Goal: Navigation & Orientation: Find specific page/section

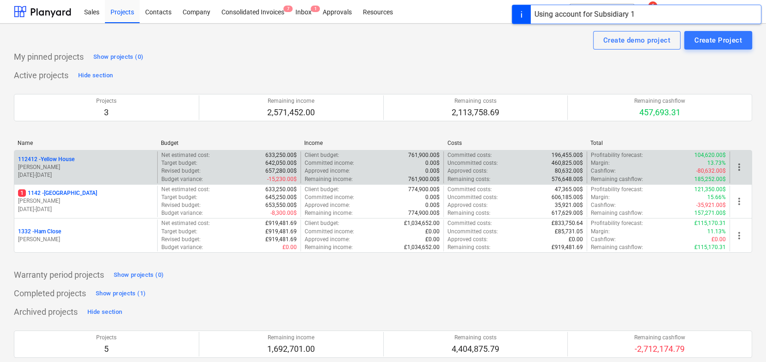
click at [79, 164] on p "[PERSON_NAME]" at bounding box center [85, 167] width 135 height 8
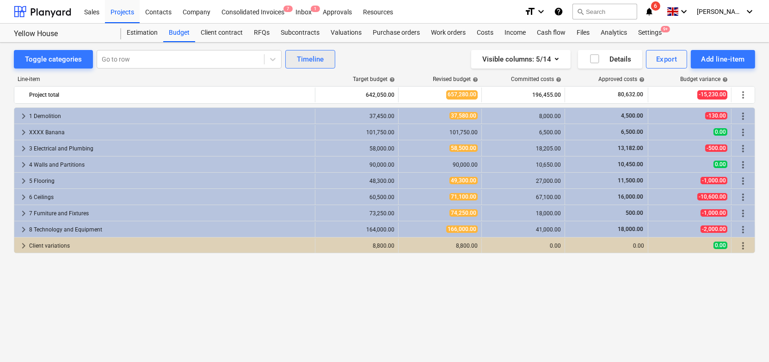
click at [313, 56] on div "Timeline" at bounding box center [310, 59] width 27 height 12
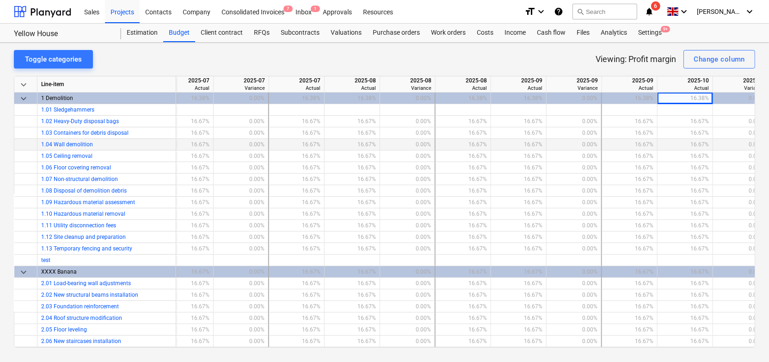
scroll to position [0, 368]
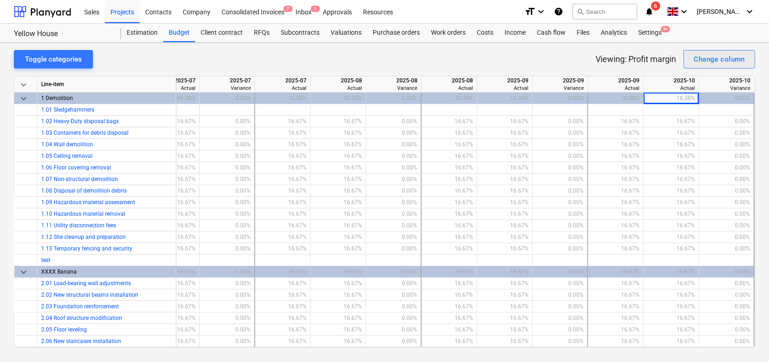
click at [692, 59] on button "Change column" at bounding box center [719, 59] width 72 height 18
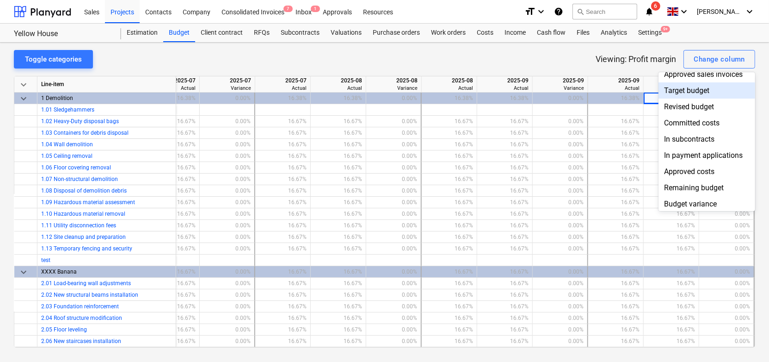
scroll to position [55, 0]
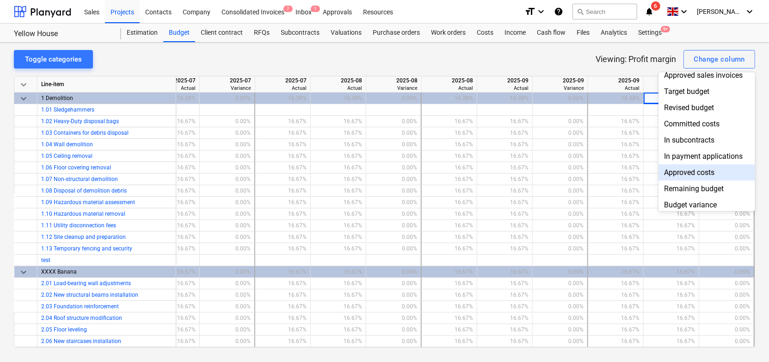
click at [676, 171] on div "Approved costs" at bounding box center [706, 172] width 97 height 16
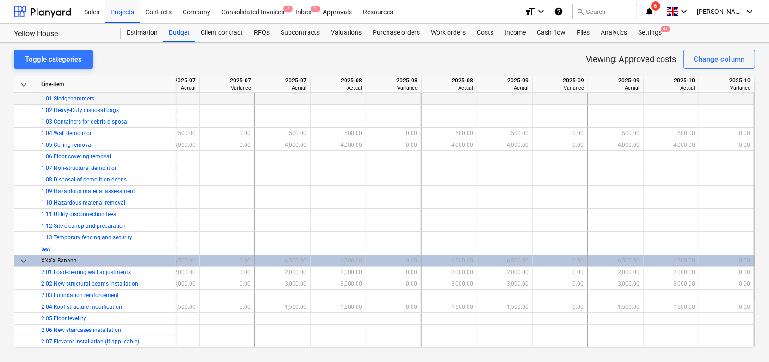
scroll to position [0, 368]
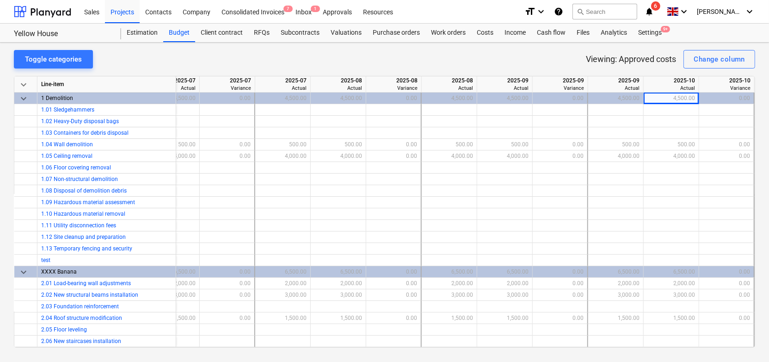
click at [23, 82] on span "keyboard_arrow_down" at bounding box center [23, 84] width 11 height 11
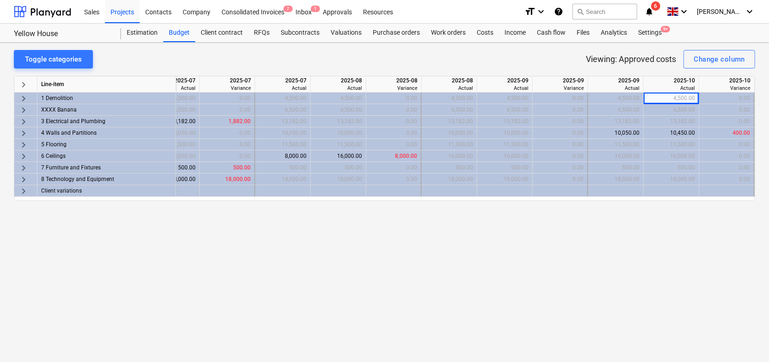
scroll to position [0, 364]
click at [127, 15] on div "Projects" at bounding box center [122, 12] width 35 height 24
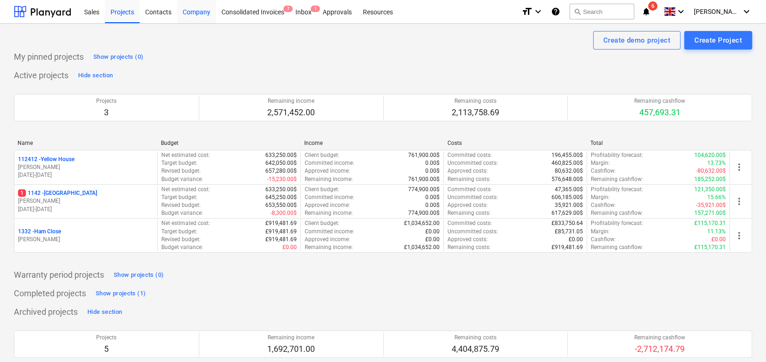
click at [194, 19] on div "Company" at bounding box center [196, 12] width 39 height 24
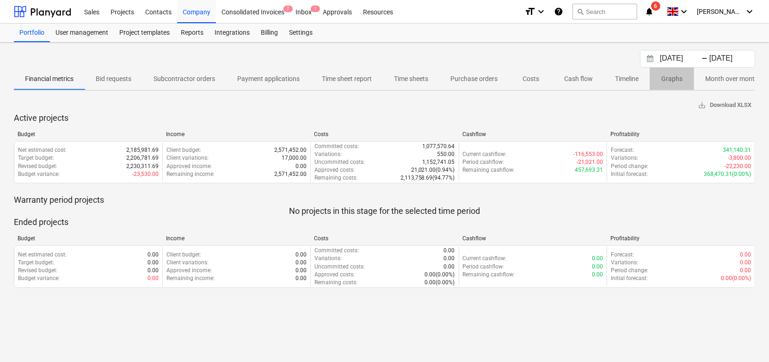
click at [653, 83] on span "Graphs" at bounding box center [672, 78] width 44 height 15
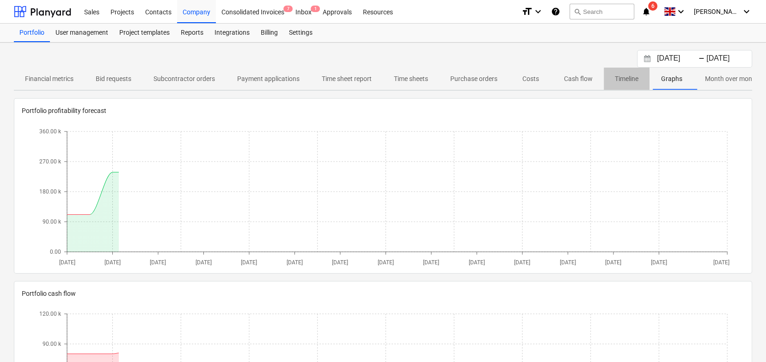
click at [634, 81] on p "Timeline" at bounding box center [627, 79] width 24 height 10
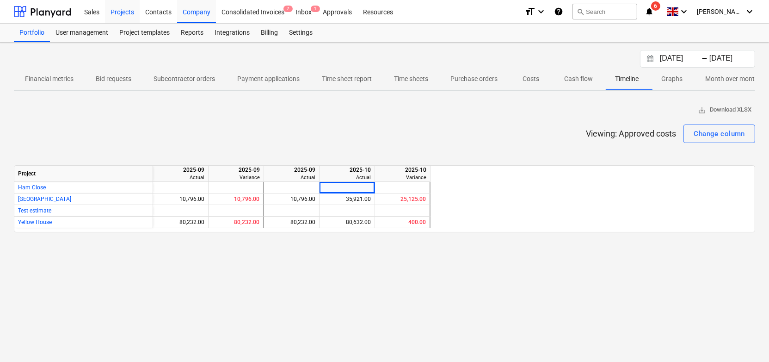
click at [122, 18] on div "Projects" at bounding box center [122, 12] width 35 height 24
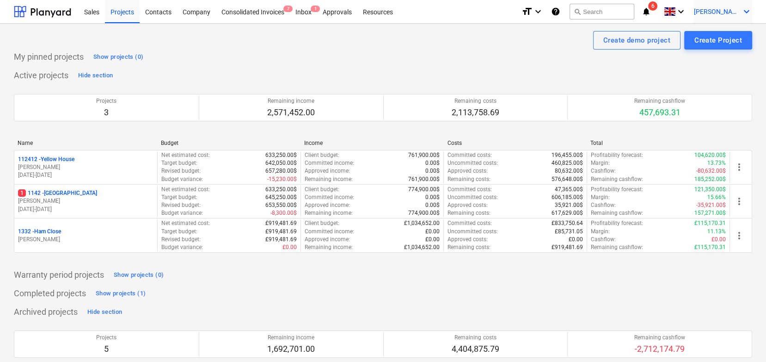
click at [727, 9] on span "[PERSON_NAME]" at bounding box center [717, 11] width 46 height 7
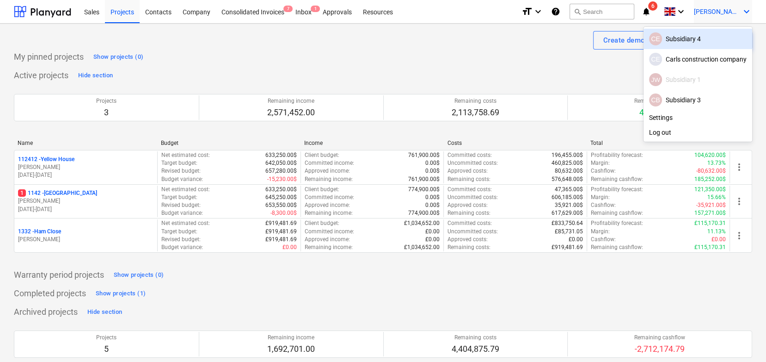
click at [676, 44] on div "CE Subsidiary 4" at bounding box center [698, 38] width 98 height 13
